Goal: Check status: Check status

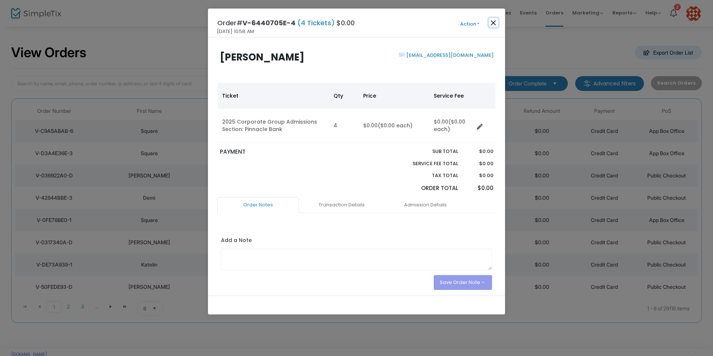
click at [493, 23] on button "Close" at bounding box center [494, 23] width 10 height 10
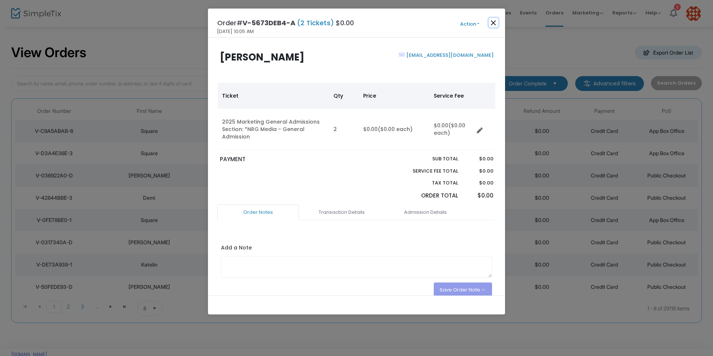
click at [494, 23] on button "Close" at bounding box center [494, 23] width 10 height 10
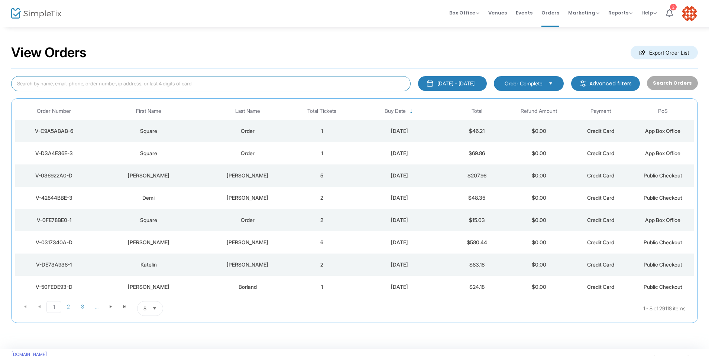
click at [75, 85] on input at bounding box center [210, 83] width 399 height 15
type input "bretta"
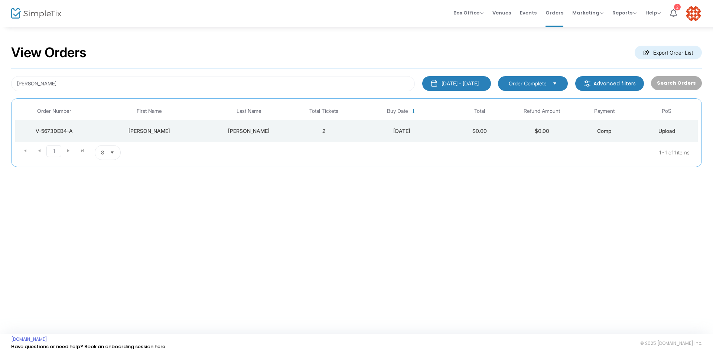
click at [64, 130] on div "V-5673DEB4-A" at bounding box center [54, 130] width 74 height 7
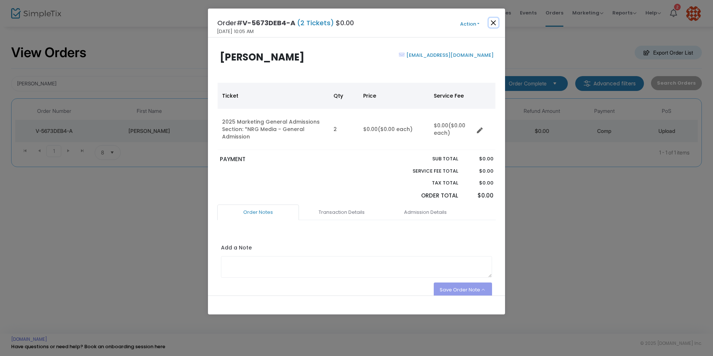
click at [495, 23] on button "Close" at bounding box center [494, 23] width 10 height 10
